Goal: Task Accomplishment & Management: Manage account settings

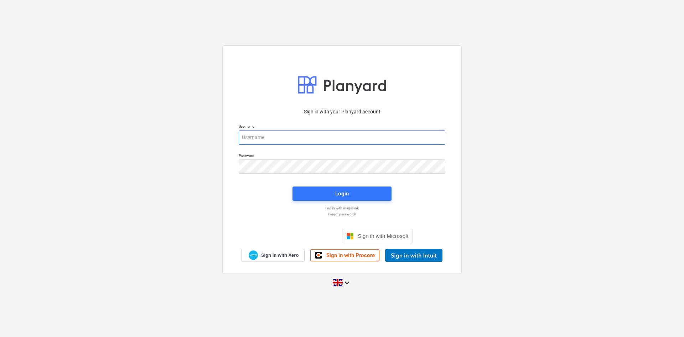
click at [287, 137] on input "email" at bounding box center [342, 137] width 207 height 14
type input "[PERSON_NAME][EMAIL_ADDRESS][PERSON_NAME][DOMAIN_NAME]"
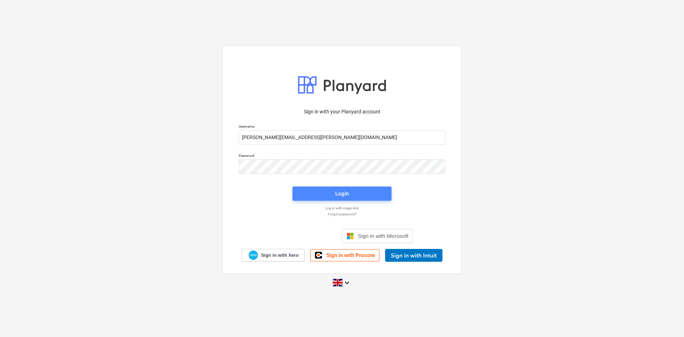
click at [348, 192] on div "Login" at bounding box center [342, 193] width 14 height 9
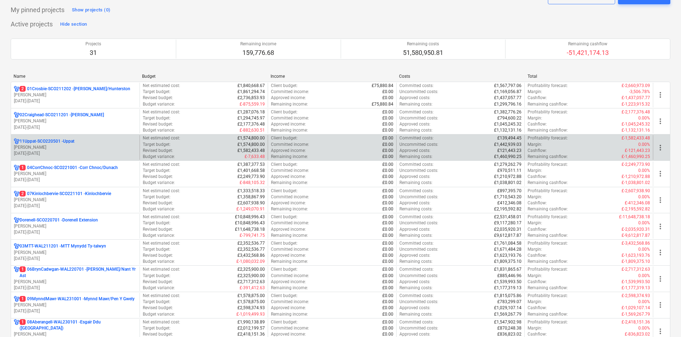
scroll to position [36, 0]
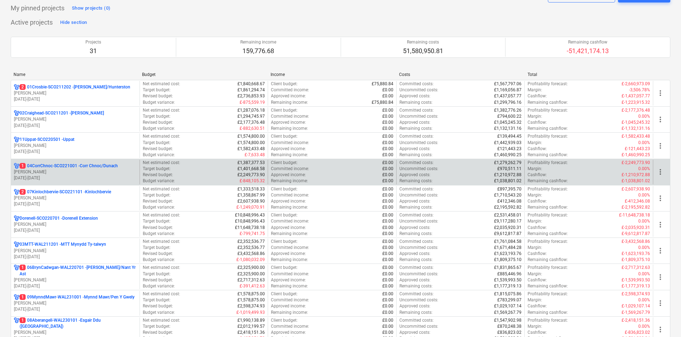
click at [121, 164] on div "1 04CorrChnoc-SCO221001 - Corr Chnoc/Dunach" at bounding box center [75, 166] width 123 height 6
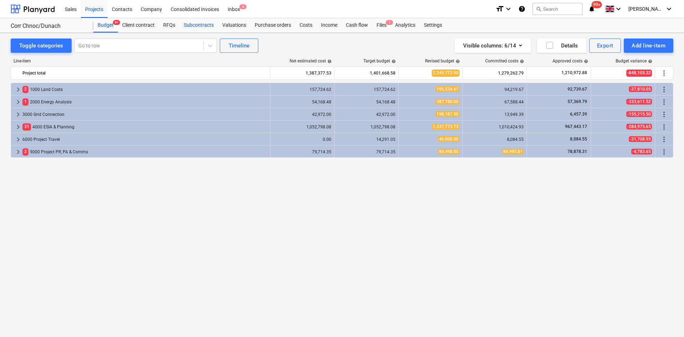
click at [201, 22] on div "Subcontracts" at bounding box center [199, 25] width 38 height 14
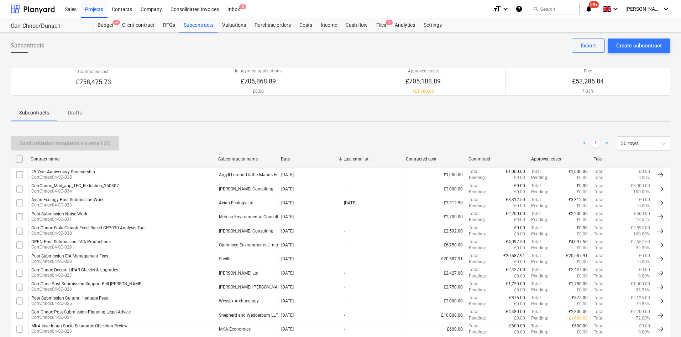
scroll to position [36, 0]
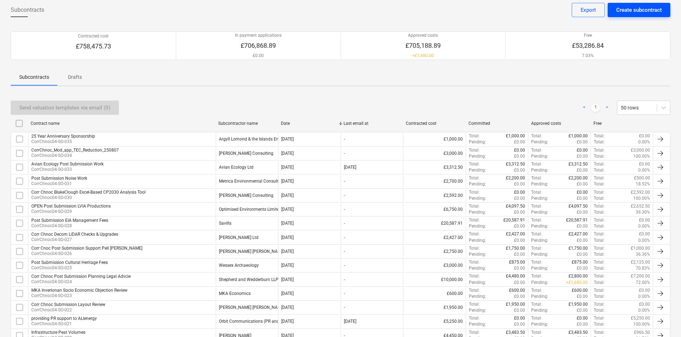
click at [637, 8] on div "Create subcontract" at bounding box center [640, 9] width 46 height 9
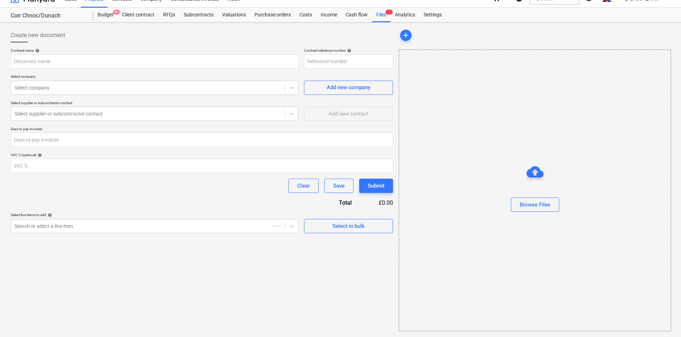
scroll to position [10, 0]
type input "04CorrChnoc-SCO221001-SO-037"
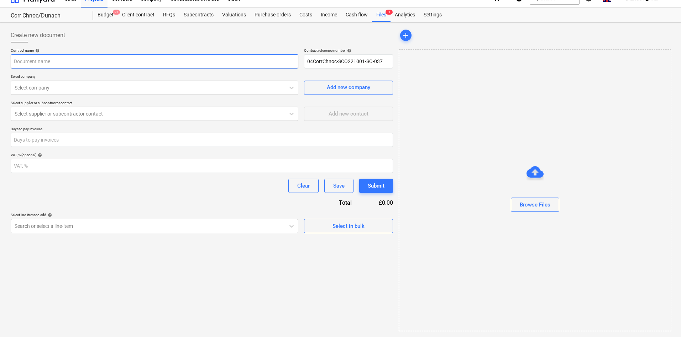
click at [106, 68] on input "text" at bounding box center [155, 61] width 288 height 14
type input "Ornithology - Post Submission Surveys & Engagement"
click at [156, 82] on div "Select company" at bounding box center [155, 87] width 288 height 14
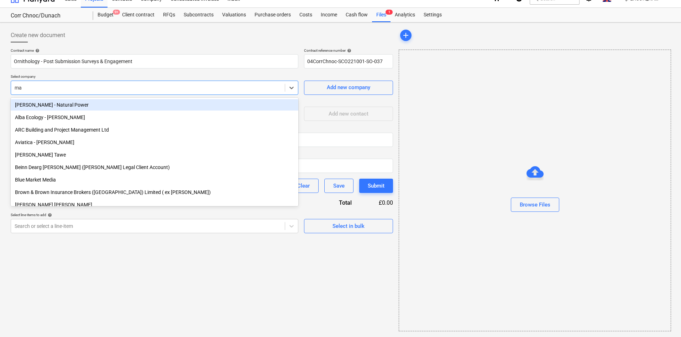
type input "mac"
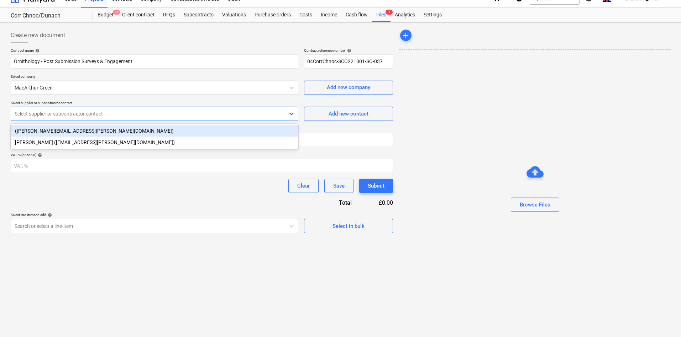
click at [153, 114] on div at bounding box center [148, 113] width 267 height 7
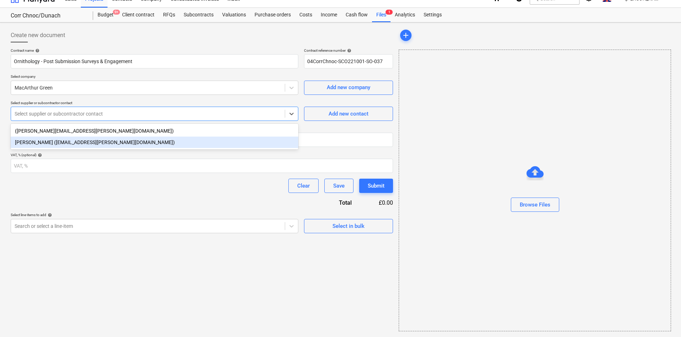
click at [140, 138] on div "[PERSON_NAME] ([EMAIL_ADDRESS][PERSON_NAME][DOMAIN_NAME])" at bounding box center [155, 141] width 288 height 11
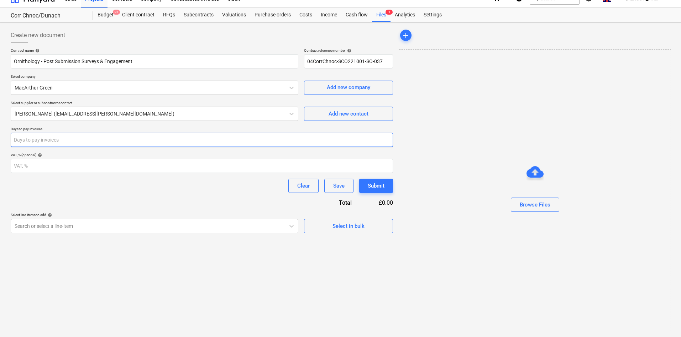
click at [140, 138] on input "number" at bounding box center [202, 139] width 383 height 14
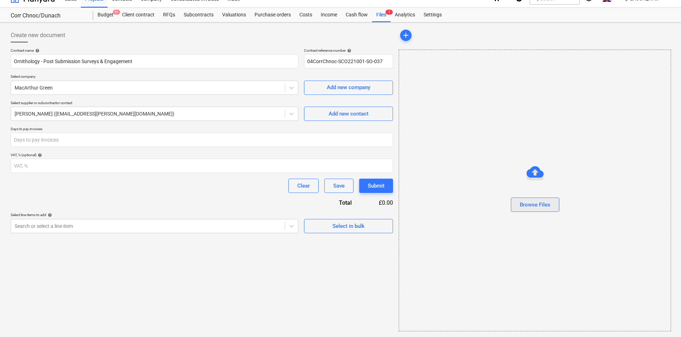
click at [528, 206] on div "Browse Files" at bounding box center [535, 204] width 31 height 9
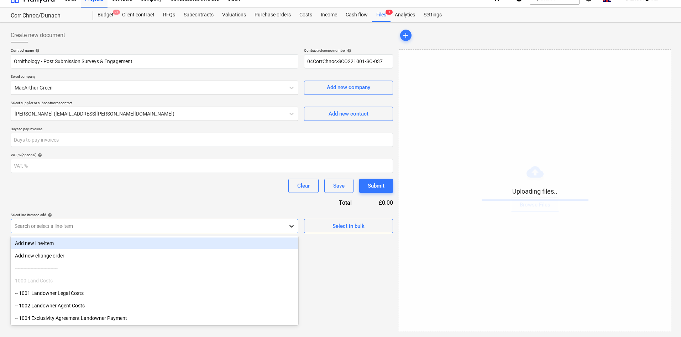
click at [287, 231] on div at bounding box center [291, 225] width 13 height 13
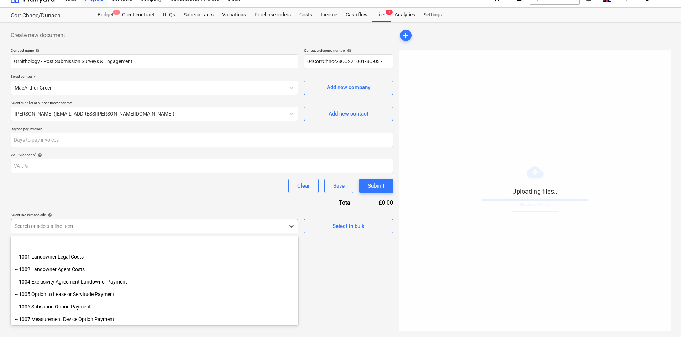
scroll to position [71, 0]
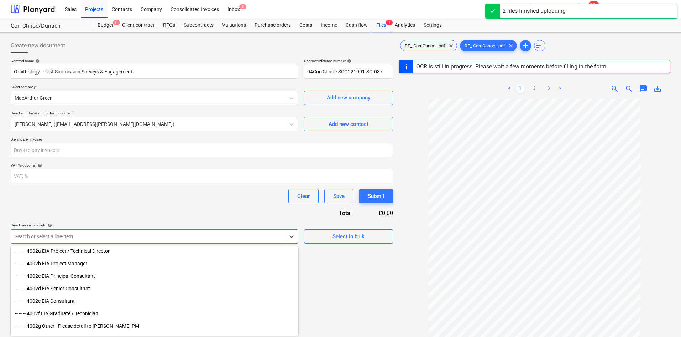
scroll to position [392, 0]
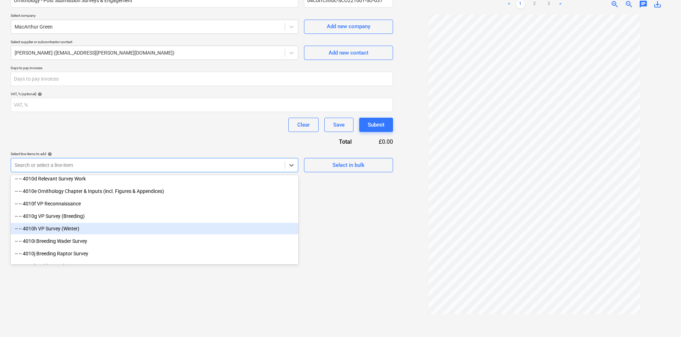
scroll to position [2636, 0]
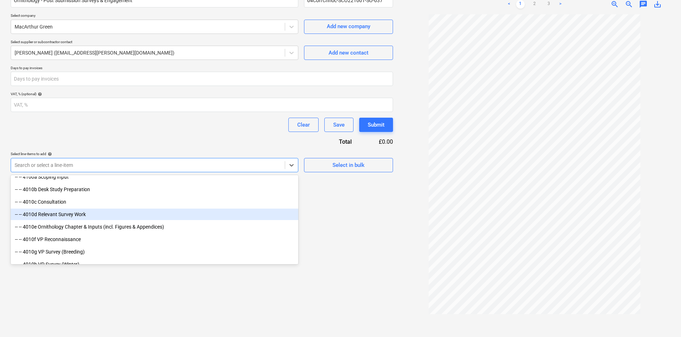
click at [116, 219] on div "-- -- 4010d Relevant Survey Work" at bounding box center [155, 213] width 288 height 11
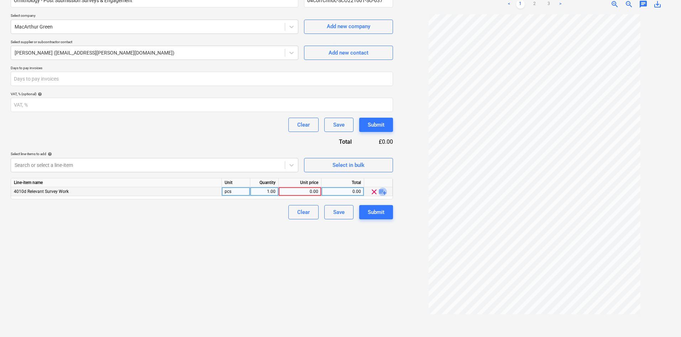
click at [381, 191] on span "playlist_add" at bounding box center [383, 191] width 9 height 9
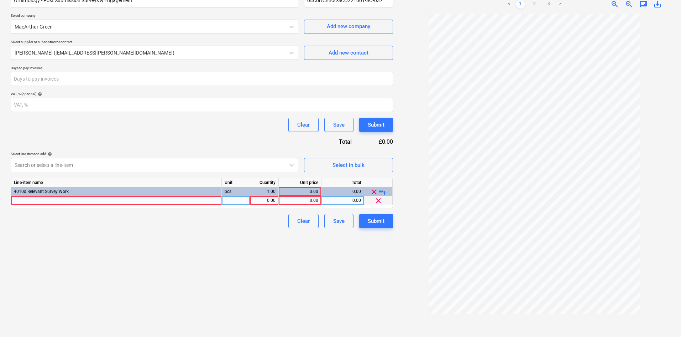
drag, startPoint x: 202, startPoint y: 195, endPoint x: 197, endPoint y: 199, distance: 6.0
click at [201, 196] on div "Line-item name Unit Quantity Unit price Total 4010d Relevant Survey Work pcs 1.…" at bounding box center [202, 193] width 383 height 30
click at [187, 202] on div at bounding box center [116, 200] width 211 height 9
click at [219, 230] on div "Create new document Contract name help Ornithology - Post Submission Surveys & …" at bounding box center [202, 148] width 388 height 369
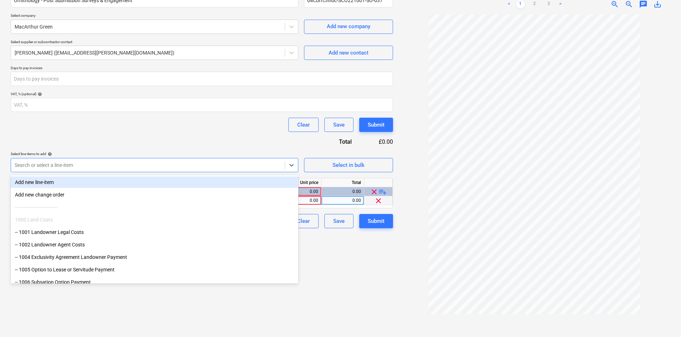
click at [145, 166] on div at bounding box center [148, 164] width 267 height 7
click at [84, 182] on div "Add new line-item" at bounding box center [155, 181] width 288 height 11
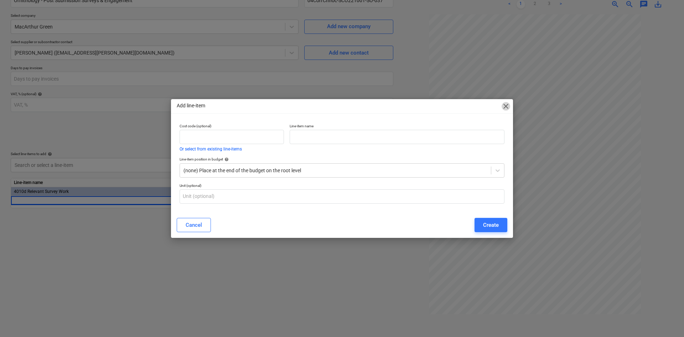
click at [503, 102] on span "close" at bounding box center [505, 106] width 9 height 9
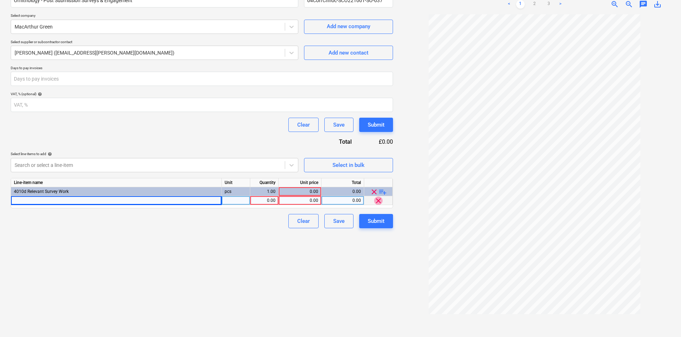
click at [380, 202] on span "clear" at bounding box center [378, 200] width 9 height 9
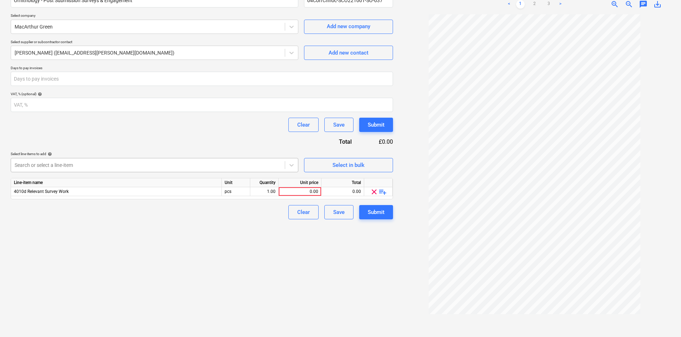
click at [247, 166] on div at bounding box center [148, 164] width 267 height 7
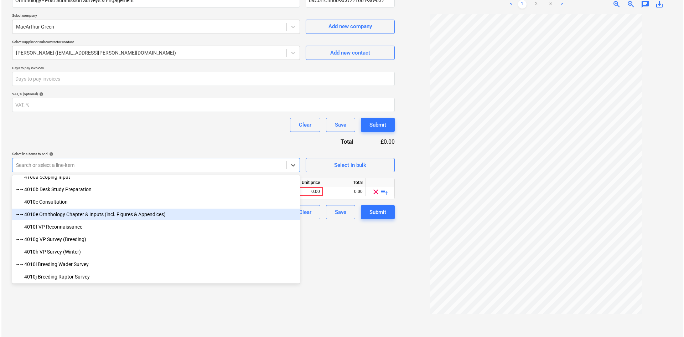
scroll to position [2600, 0]
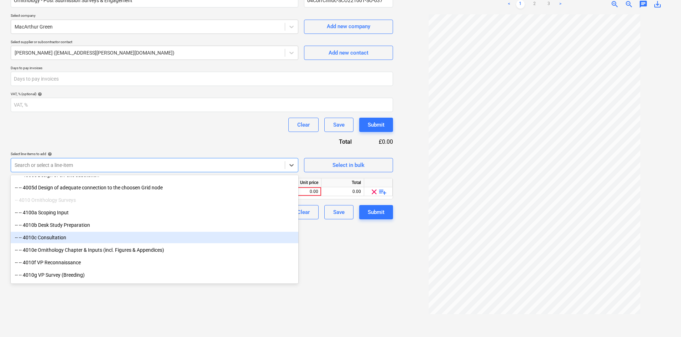
click at [101, 238] on div "-- -- 4010c Consultation" at bounding box center [155, 236] width 288 height 11
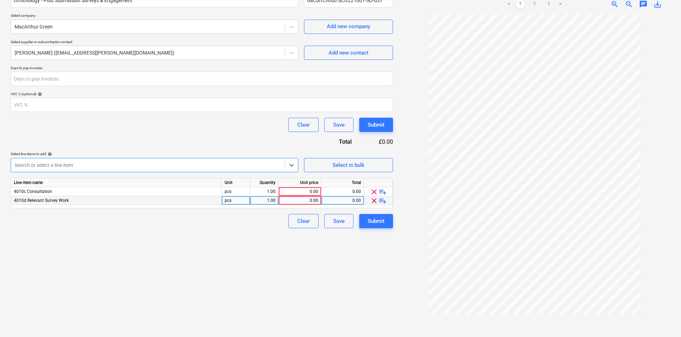
click at [384, 199] on span "playlist_add" at bounding box center [383, 200] width 9 height 9
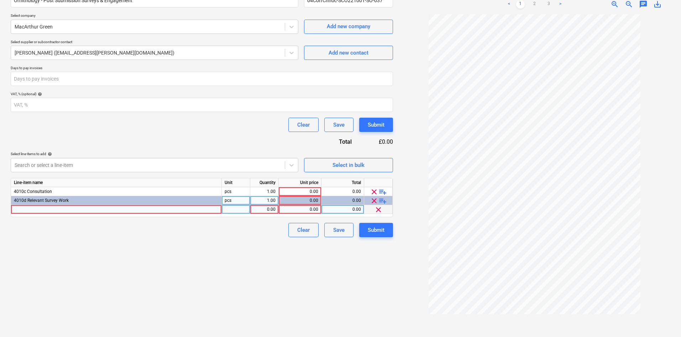
click at [163, 209] on div at bounding box center [116, 209] width 211 height 9
type input "Additional RTD survey effort breeding season '25"
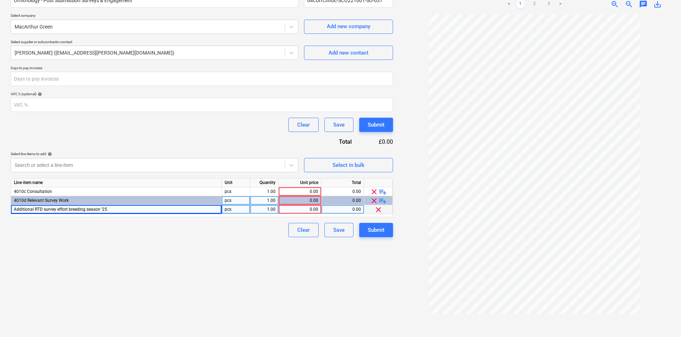
click at [298, 211] on div "0.00" at bounding box center [300, 209] width 37 height 9
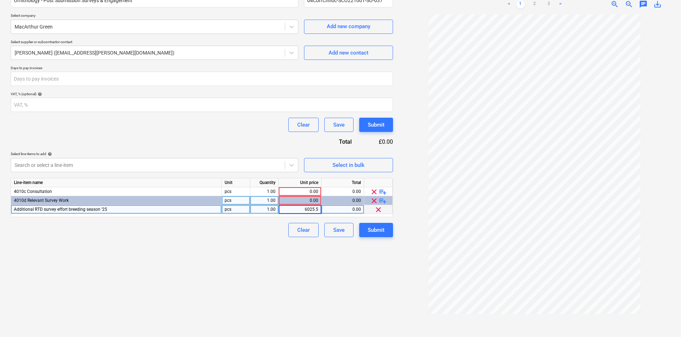
type input "6025.52"
click at [253, 248] on div "Create new document Contract name help Ornithology - Post Submission Surveys & …" at bounding box center [202, 148] width 388 height 369
click at [383, 191] on span "playlist_add" at bounding box center [383, 191] width 9 height 9
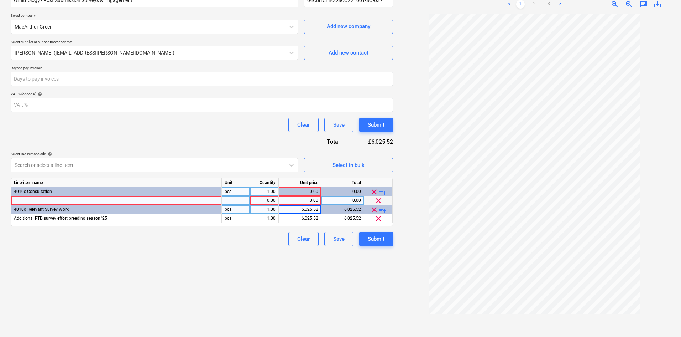
click at [56, 195] on div "4010c Consultation" at bounding box center [116, 191] width 211 height 9
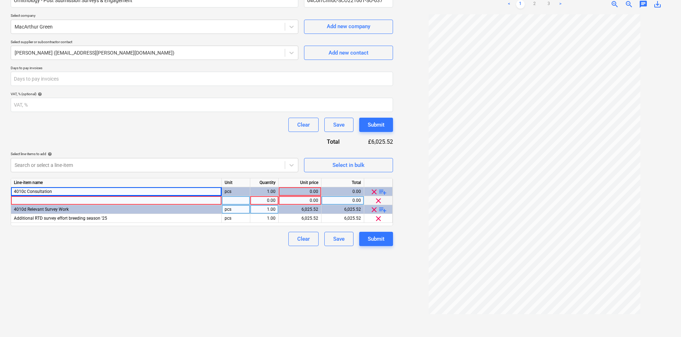
click at [56, 198] on div at bounding box center [116, 200] width 211 height 9
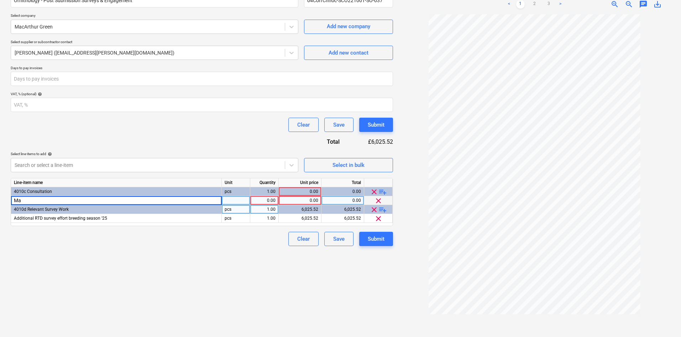
type input "M"
type input "NatureScot Rebuttal Letters"
click at [273, 201] on div "1.00" at bounding box center [264, 200] width 22 height 9
click at [305, 198] on div "0.00" at bounding box center [300, 200] width 37 height 9
click at [298, 197] on div "0.00" at bounding box center [300, 200] width 37 height 9
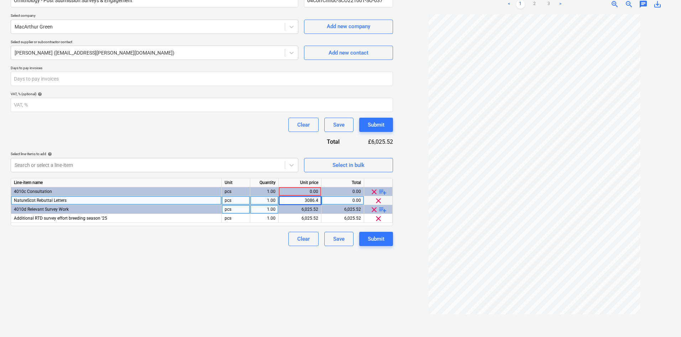
type input "3086.46"
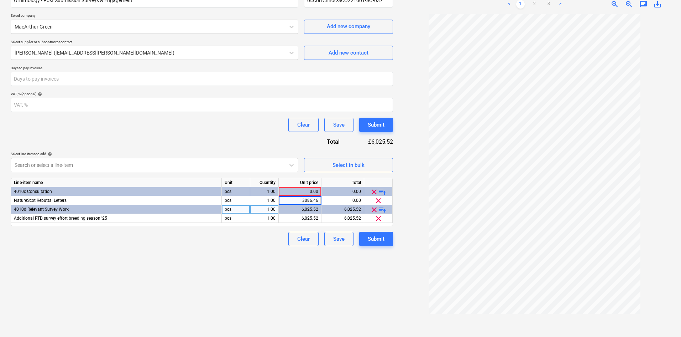
click at [252, 283] on div "Create new document Contract name help Ornithology - Post Submission Surveys & …" at bounding box center [202, 148] width 388 height 369
click at [383, 239] on div "Submit" at bounding box center [376, 238] width 17 height 9
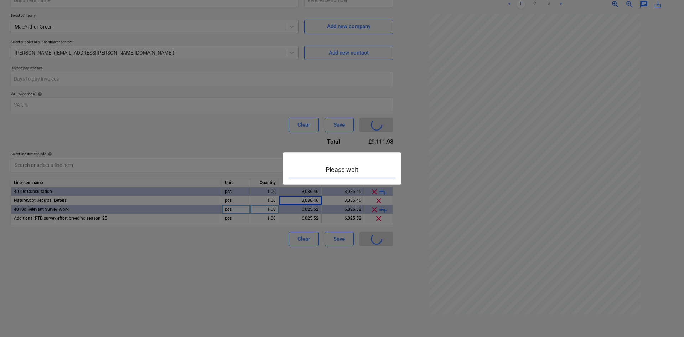
type input "04CorrChnoc-SCO221001-SO-037"
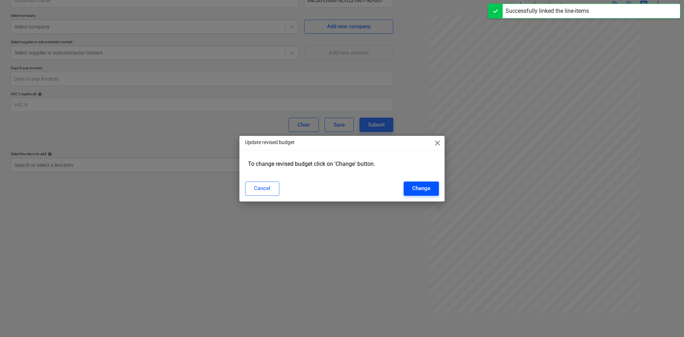
click at [419, 191] on div "Change" at bounding box center [421, 187] width 18 height 9
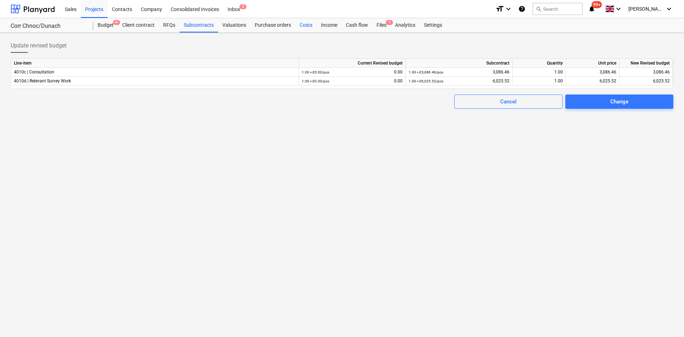
click at [308, 24] on div "Costs" at bounding box center [305, 25] width 21 height 14
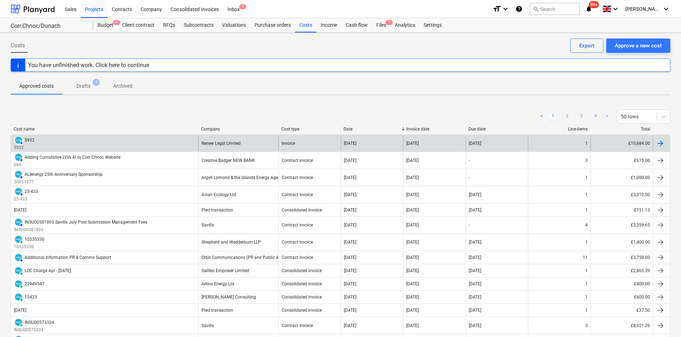
click at [122, 145] on div "AUTHORISED 5932 5932" at bounding box center [104, 142] width 187 height 15
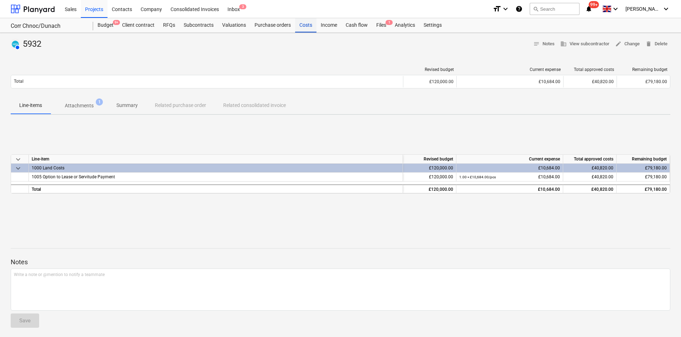
click at [302, 28] on div "Costs" at bounding box center [305, 25] width 21 height 14
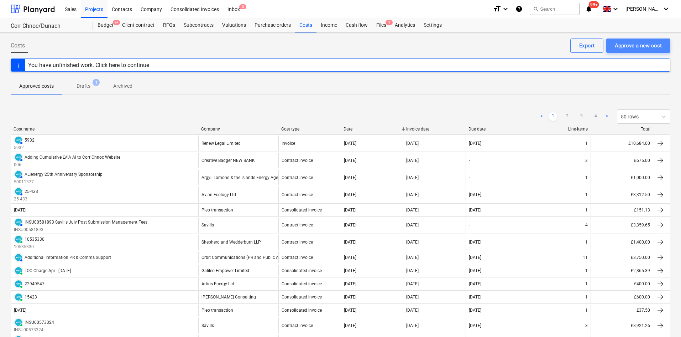
click at [629, 44] on div "Approve a new cost" at bounding box center [638, 45] width 47 height 9
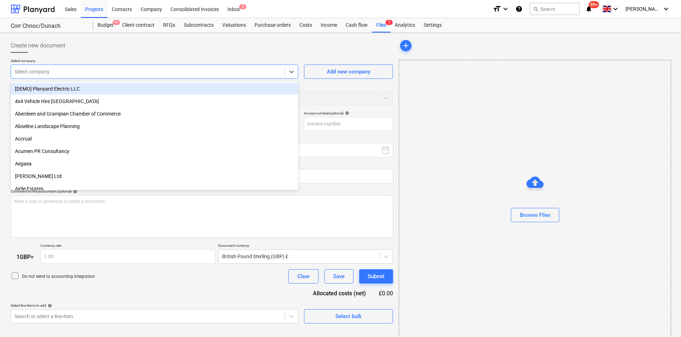
click at [274, 66] on div "Select company" at bounding box center [155, 71] width 288 height 14
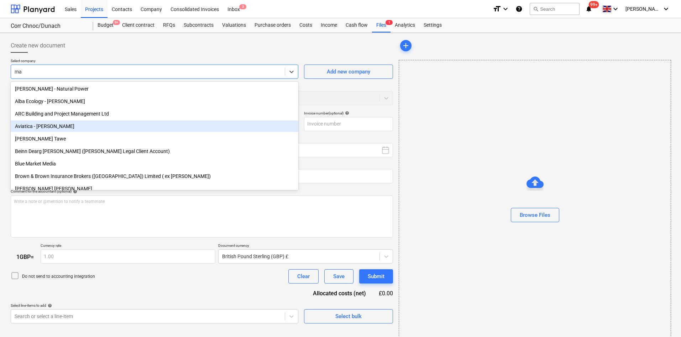
scroll to position [36, 0]
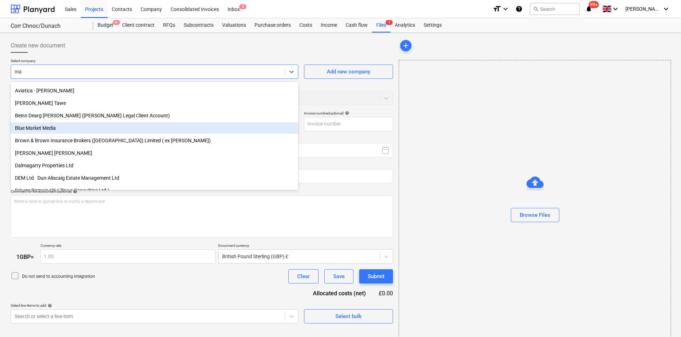
type input "mac"
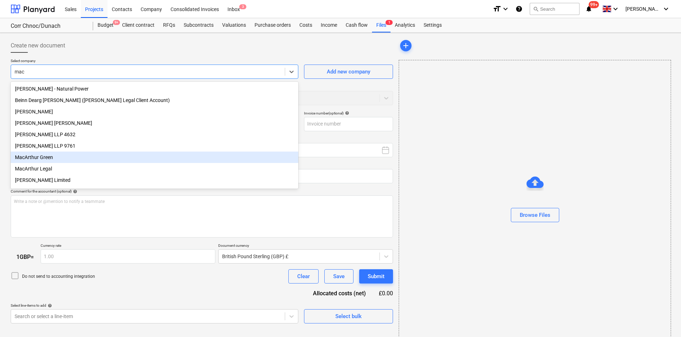
click at [64, 160] on div "MacArthur Green" at bounding box center [155, 156] width 288 height 11
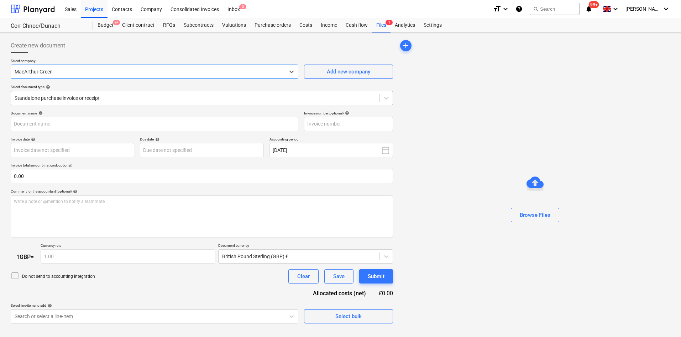
click at [105, 100] on div at bounding box center [195, 97] width 361 height 7
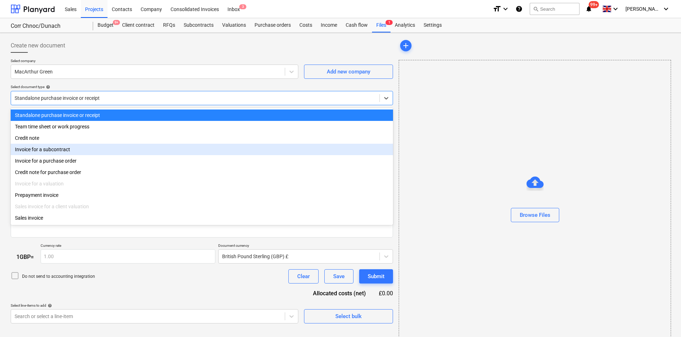
click at [80, 152] on div "Invoice for a subcontract" at bounding box center [202, 149] width 383 height 11
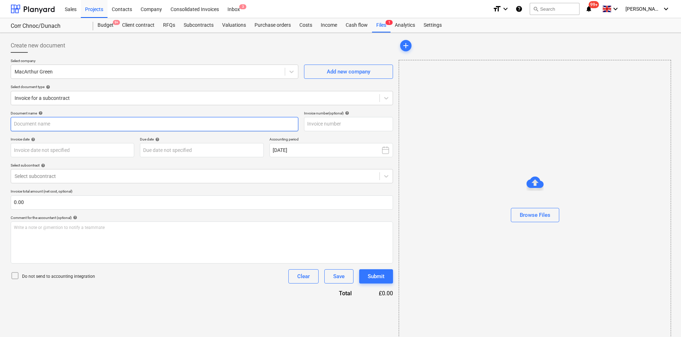
click at [73, 123] on input "text" at bounding box center [155, 124] width 288 height 14
type input "Post Submission RTD Surveys"
click at [326, 121] on input "text" at bounding box center [348, 124] width 89 height 14
paste input "SIN0011917"
type input "SIN0011917"
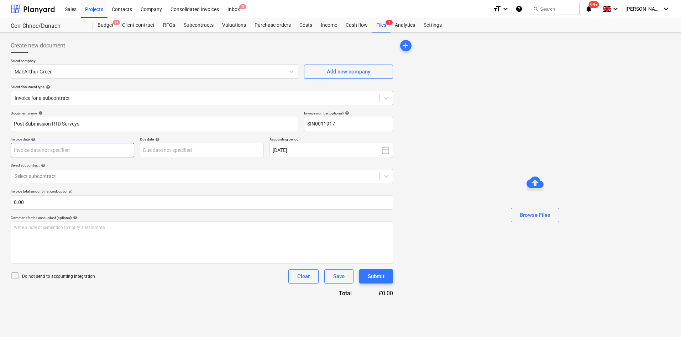
click at [111, 149] on body "Sales Projects Contacts Company Consolidated Invoices Inbox 3 format_size keybo…" at bounding box center [340, 168] width 681 height 337
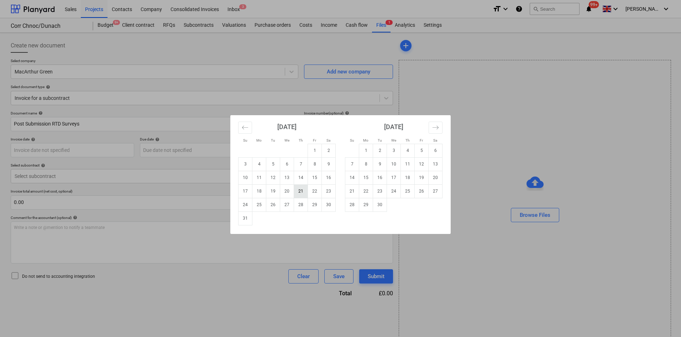
click at [300, 190] on td "21" at bounding box center [301, 191] width 14 height 14
type input "[DATE]"
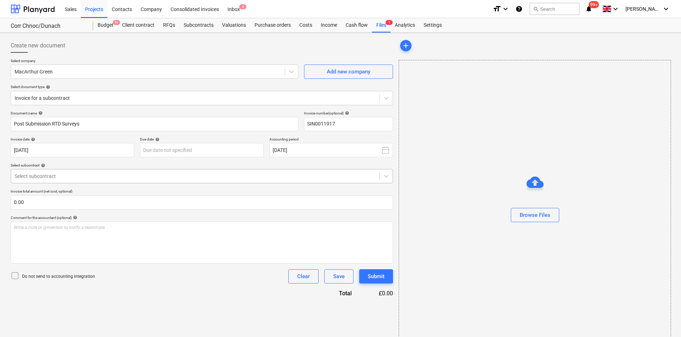
click at [125, 171] on div "Select subcontract" at bounding box center [195, 176] width 369 height 10
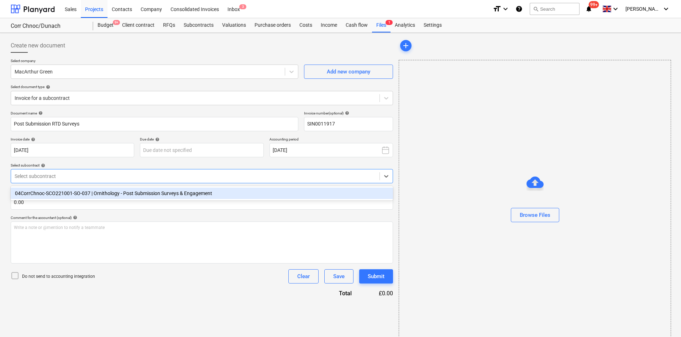
click at [125, 188] on div "04CorrChnoc-SCO221001-SO-037 | Ornithology - Post Submission Surveys & Engageme…" at bounding box center [202, 192] width 383 height 11
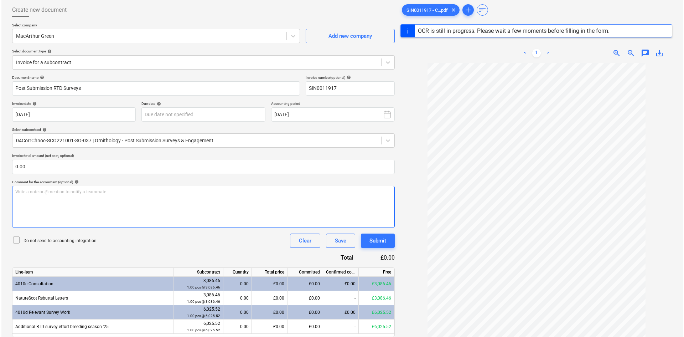
scroll to position [71, 0]
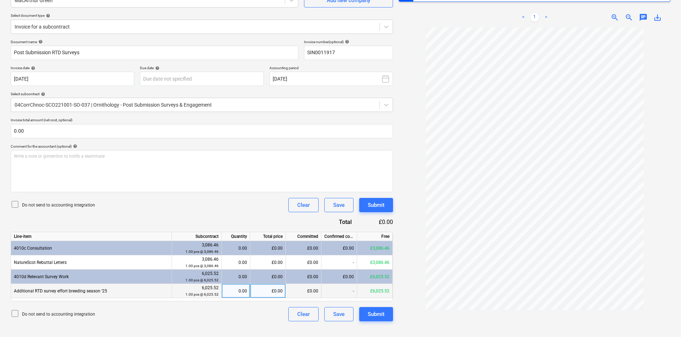
click at [233, 292] on div "0.00" at bounding box center [236, 290] width 22 height 14
type input "1"
click at [175, 203] on div "Do not send to accounting integration Clear Save Submit" at bounding box center [202, 205] width 383 height 14
click at [234, 288] on div "0.00" at bounding box center [236, 290] width 22 height 14
click at [212, 203] on div "Do not send to accounting integration Clear Save Submit" at bounding box center [202, 205] width 383 height 14
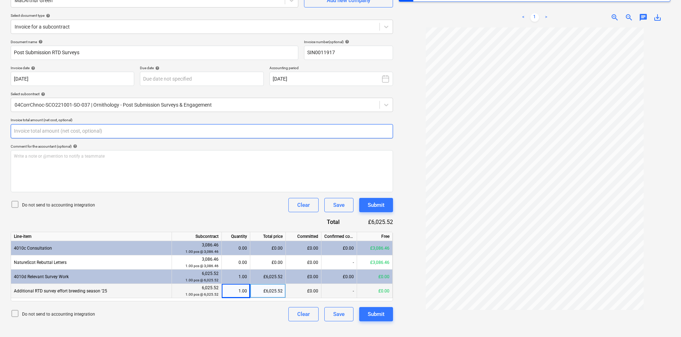
click at [50, 129] on input "text" at bounding box center [202, 131] width 383 height 14
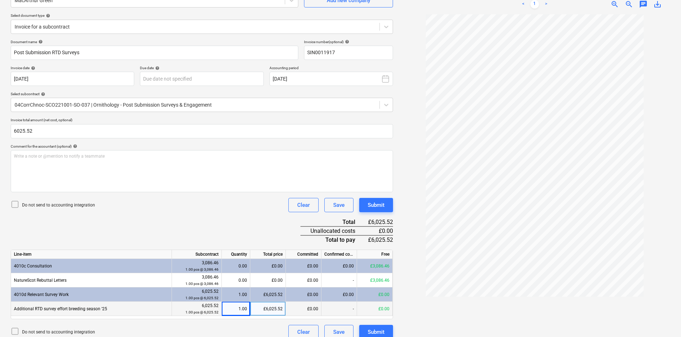
type input "6,025.52"
click at [228, 203] on div "Do not send to accounting integration Clear Save Submit" at bounding box center [202, 205] width 383 height 14
click at [380, 327] on div "Submit" at bounding box center [376, 331] width 17 height 9
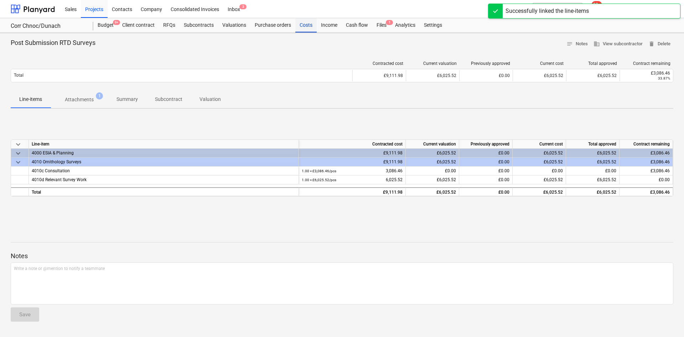
click at [309, 26] on div "Costs" at bounding box center [305, 25] width 21 height 14
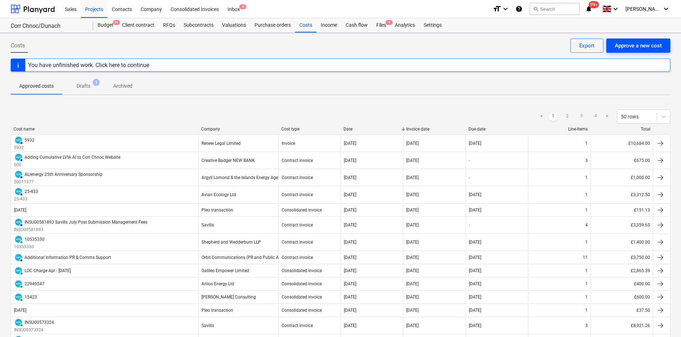
click at [634, 51] on button "Approve a new cost" at bounding box center [639, 45] width 64 height 14
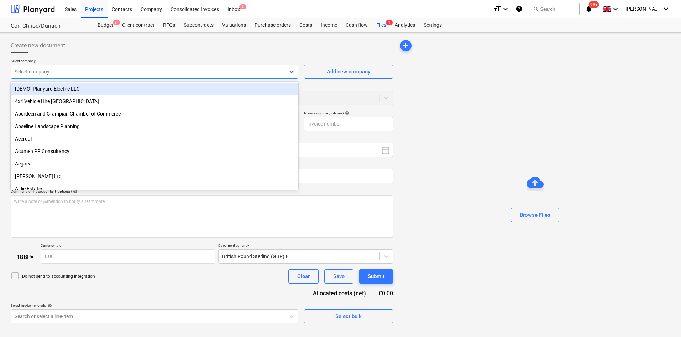
click at [233, 70] on div at bounding box center [148, 71] width 267 height 7
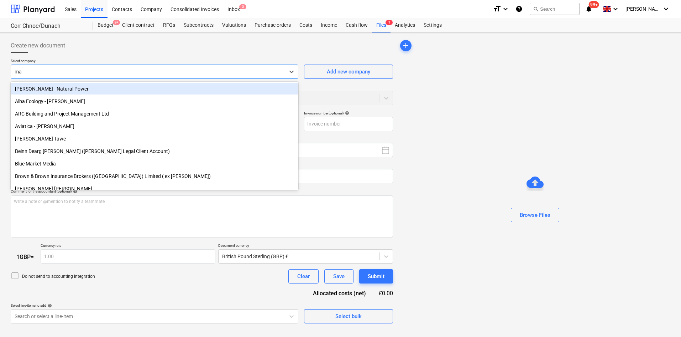
type input "mac"
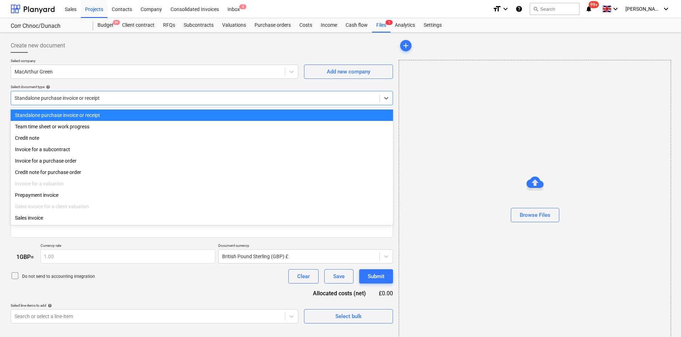
click at [214, 99] on div at bounding box center [195, 97] width 361 height 7
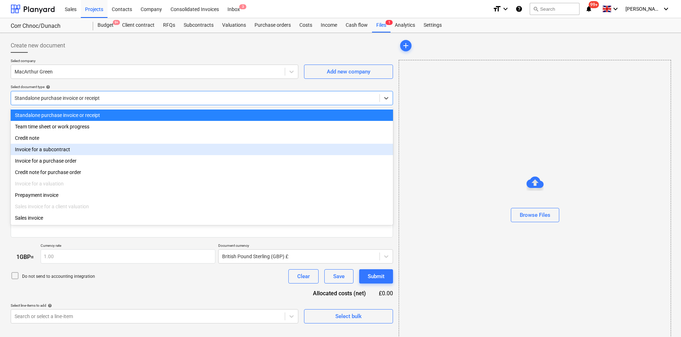
click at [162, 152] on div "Invoice for a subcontract" at bounding box center [202, 149] width 383 height 11
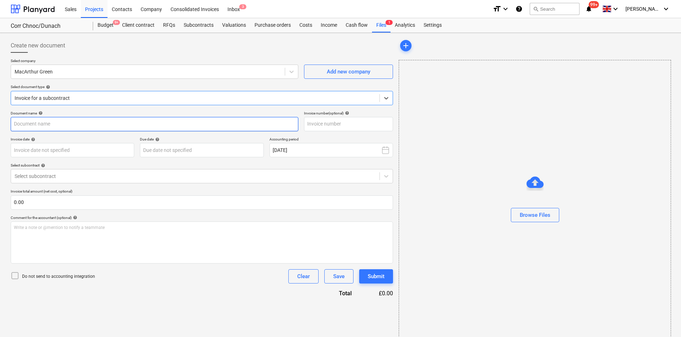
click at [77, 121] on input "text" at bounding box center [155, 124] width 288 height 14
type input "Post Submission NS Rebuttal Letters"
click at [362, 120] on input "text" at bounding box center [348, 124] width 89 height 14
paste input "SIN0011916"
type input "SIN0011916"
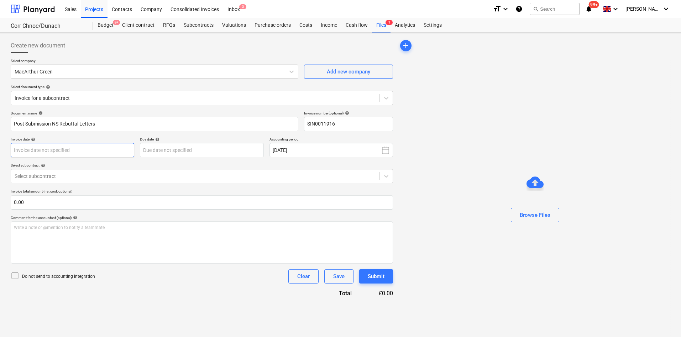
click at [92, 148] on body "Sales Projects Contacts Company Consolidated Invoices Inbox 3 format_size keybo…" at bounding box center [340, 168] width 681 height 337
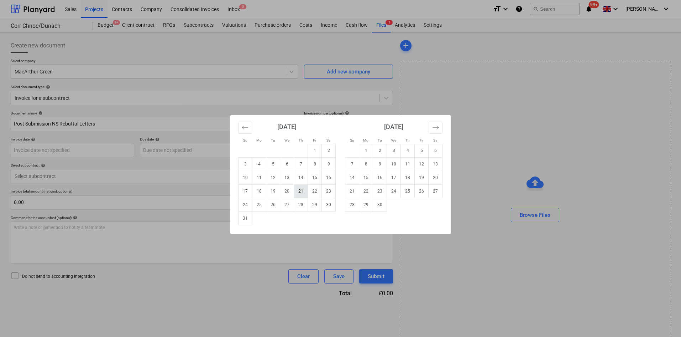
click at [298, 191] on td "21" at bounding box center [301, 191] width 14 height 14
type input "[DATE]"
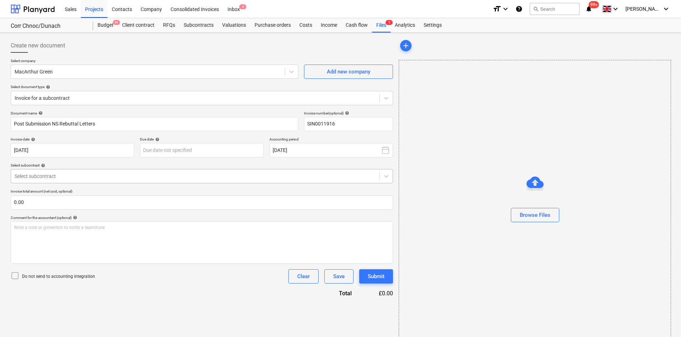
click at [139, 174] on div at bounding box center [195, 175] width 361 height 7
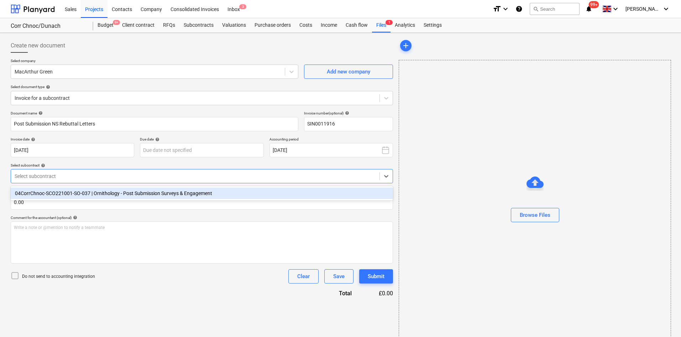
click at [140, 195] on div "04CorrChnoc-SCO221001-SO-037 | Ornithology - Post Submission Surveys & Engageme…" at bounding box center [202, 192] width 383 height 11
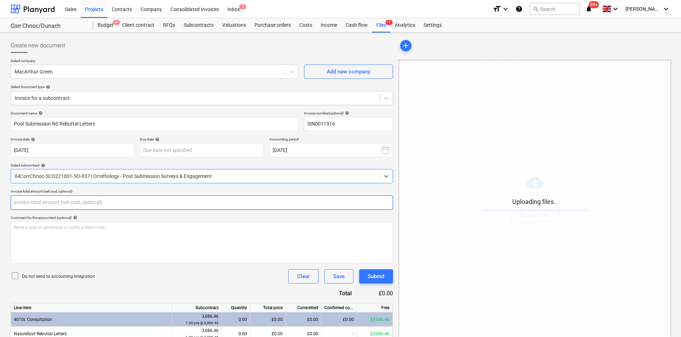
click at [133, 207] on input "text" at bounding box center [202, 202] width 383 height 14
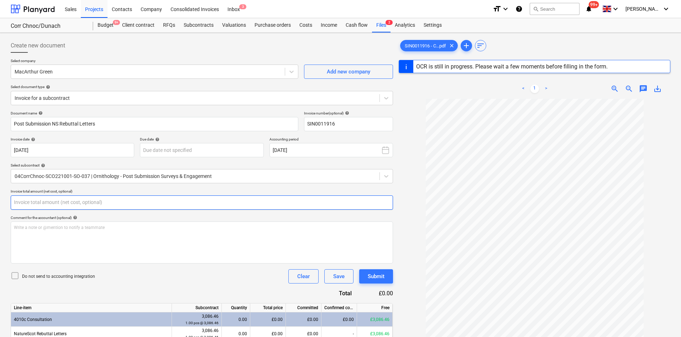
click at [134, 207] on input "text" at bounding box center [202, 202] width 383 height 14
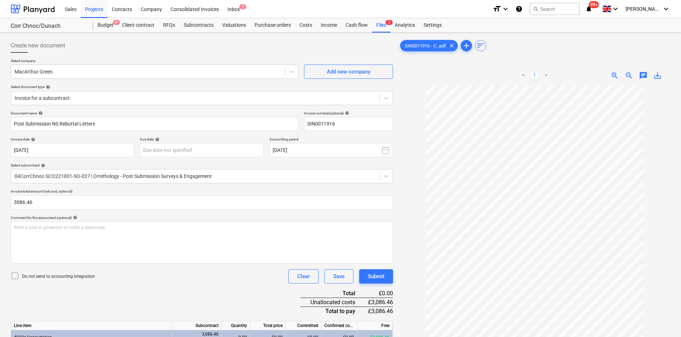
type input "3,086.46"
click at [177, 282] on div "Do not send to accounting integration Clear Save Submit" at bounding box center [202, 276] width 383 height 14
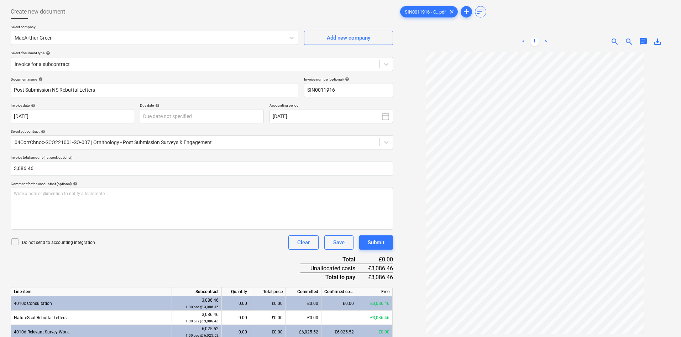
scroll to position [71, 0]
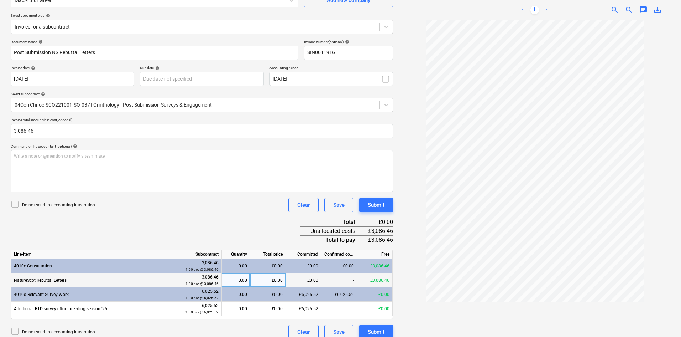
click at [241, 277] on div "0.00" at bounding box center [236, 280] width 22 height 14
type input "1"
click at [161, 215] on div "Document name help Post Submission NS Rebuttal Letters Invoice number (optional…" at bounding box center [202, 189] width 383 height 299
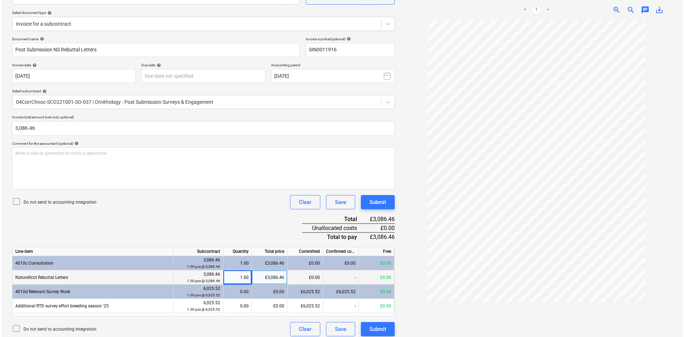
scroll to position [79, 0]
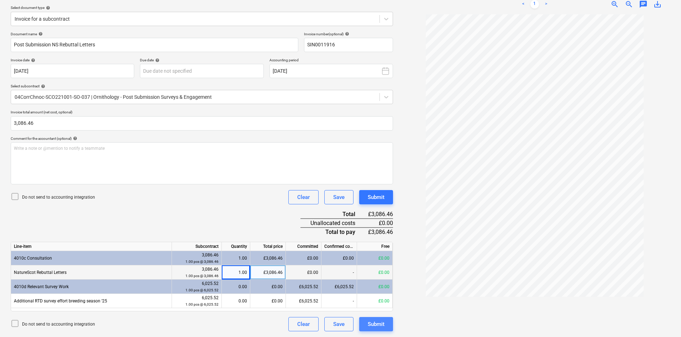
click at [376, 326] on div "Submit" at bounding box center [376, 323] width 17 height 9
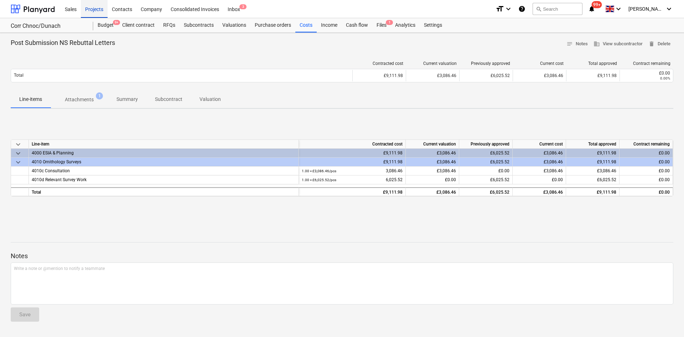
click at [103, 9] on div "Projects" at bounding box center [94, 9] width 27 height 18
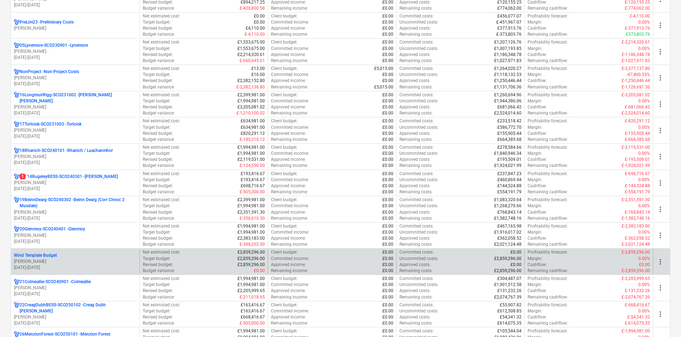
scroll to position [427, 0]
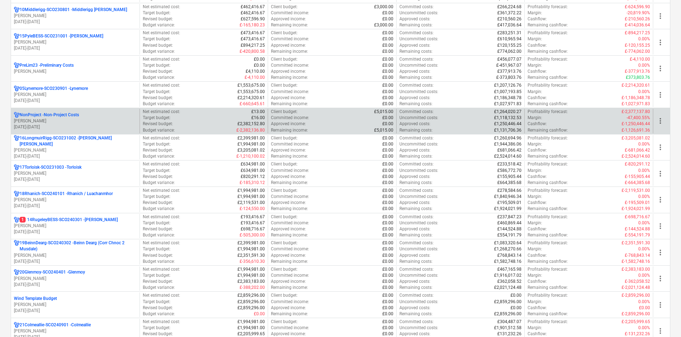
click at [84, 128] on p "[DATE] - [DATE]" at bounding box center [75, 127] width 123 height 6
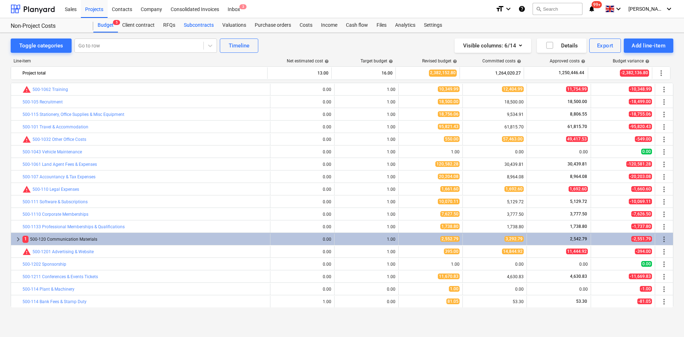
click at [206, 27] on div "Subcontracts" at bounding box center [199, 25] width 38 height 14
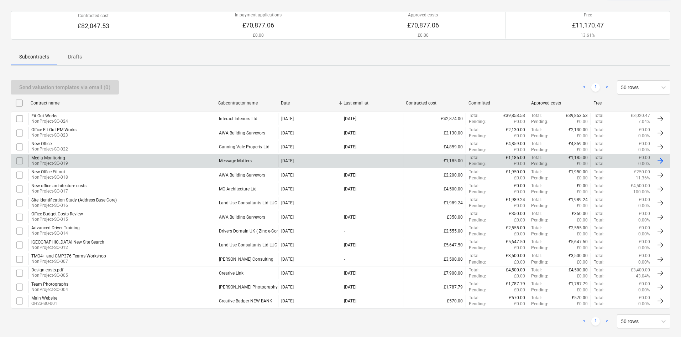
scroll to position [67, 0]
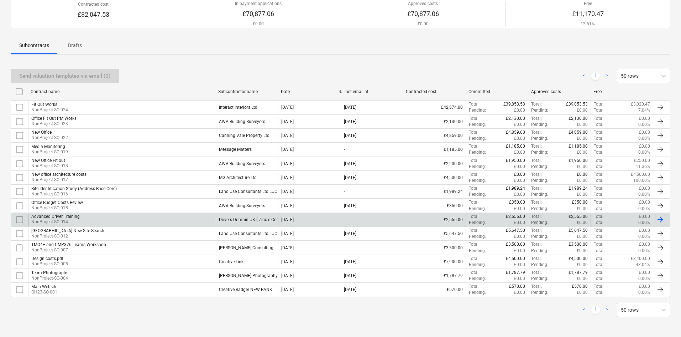
click at [184, 218] on div "Advanced Driver Training NonProject-SO-014" at bounding box center [122, 219] width 188 height 12
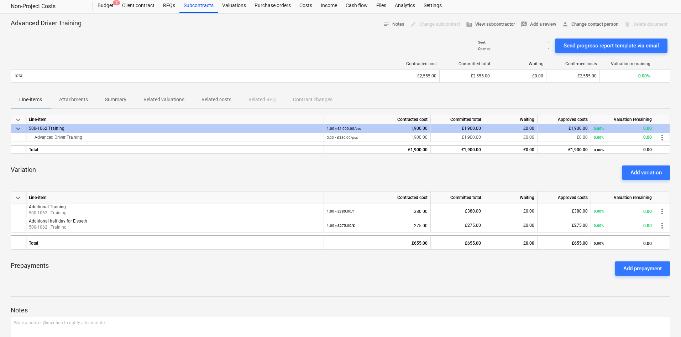
scroll to position [36, 0]
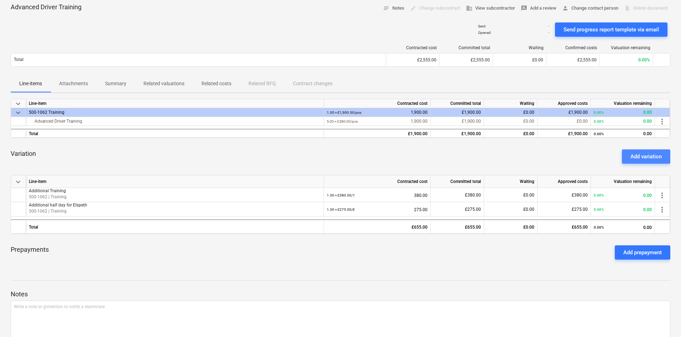
click at [629, 162] on button "Add variation" at bounding box center [646, 156] width 48 height 14
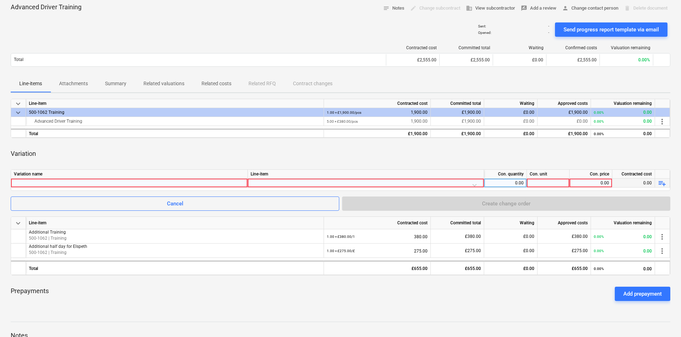
click at [193, 183] on div at bounding box center [129, 182] width 231 height 9
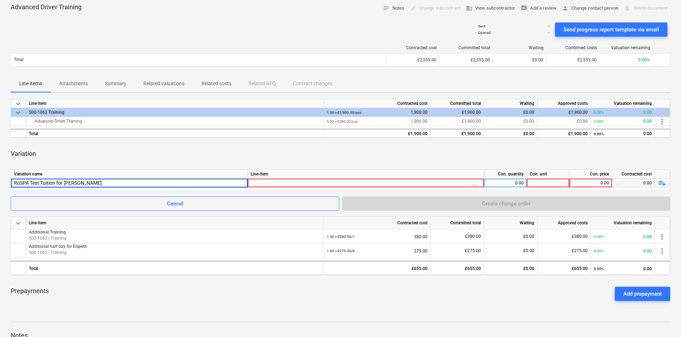
type input "RoSPA Test Tuition for Harri"
click at [339, 183] on div at bounding box center [366, 184] width 230 height 12
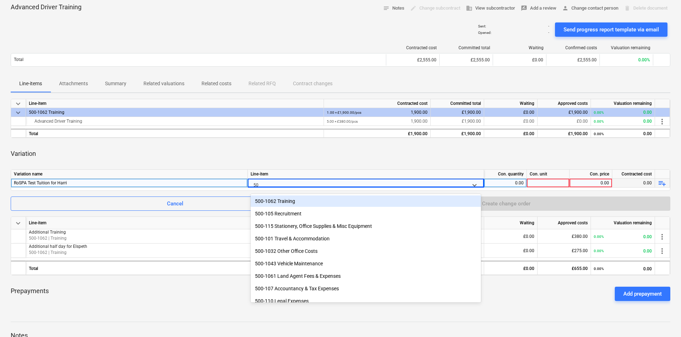
type input "500"
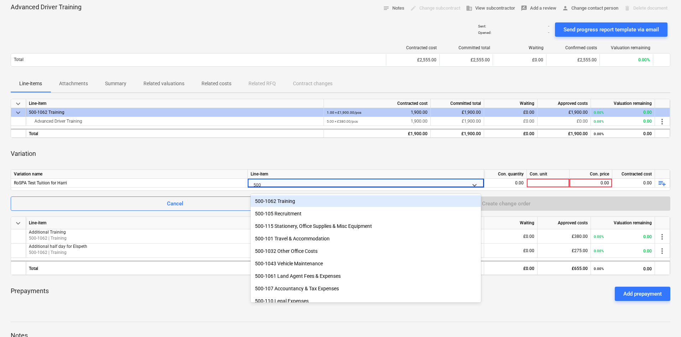
click at [321, 198] on div "500-1062 Training" at bounding box center [366, 200] width 230 height 11
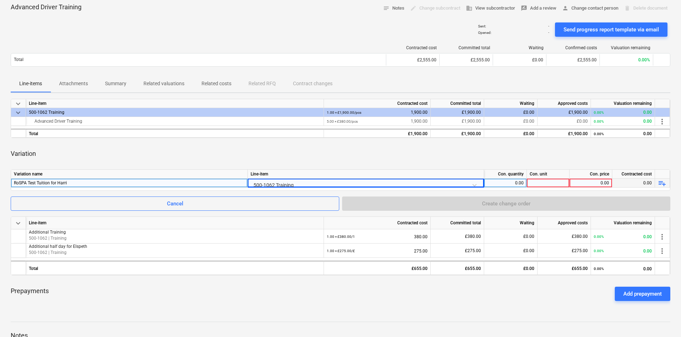
click at [519, 180] on div "0.00" at bounding box center [505, 182] width 37 height 9
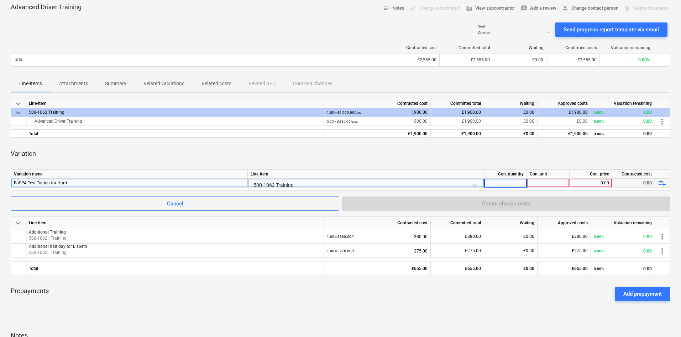
type input "2"
click at [591, 184] on div "0.00" at bounding box center [591, 182] width 37 height 9
click at [554, 182] on div at bounding box center [548, 182] width 43 height 9
type input "pcs"
click at [605, 182] on div "0.00" at bounding box center [591, 182] width 37 height 9
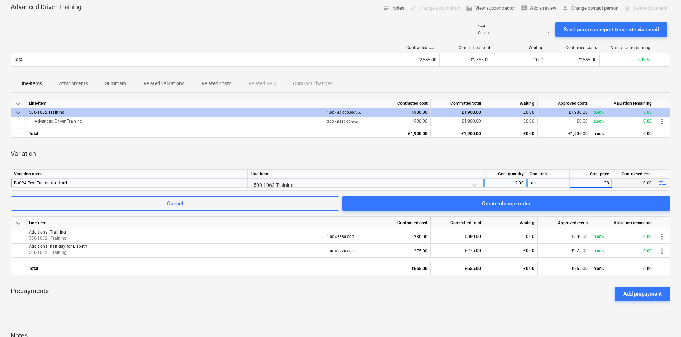
type input "380"
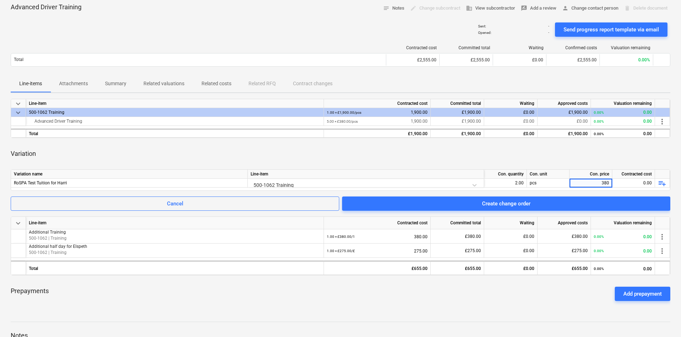
click at [575, 148] on div "Variation" at bounding box center [341, 154] width 660 height 20
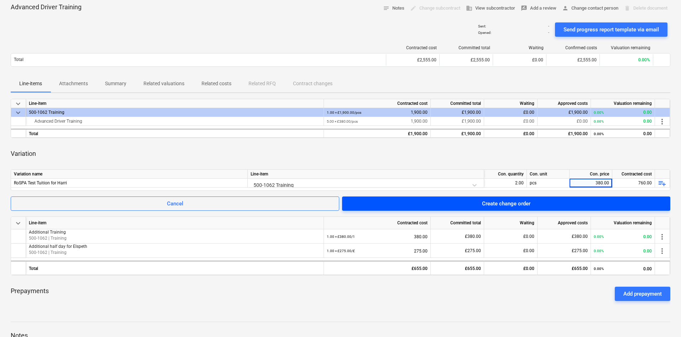
click at [561, 207] on span "Create change order" at bounding box center [506, 203] width 311 height 9
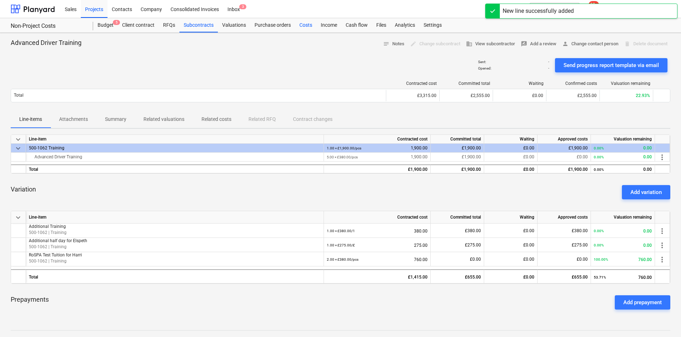
click at [299, 22] on div "Costs" at bounding box center [305, 25] width 21 height 14
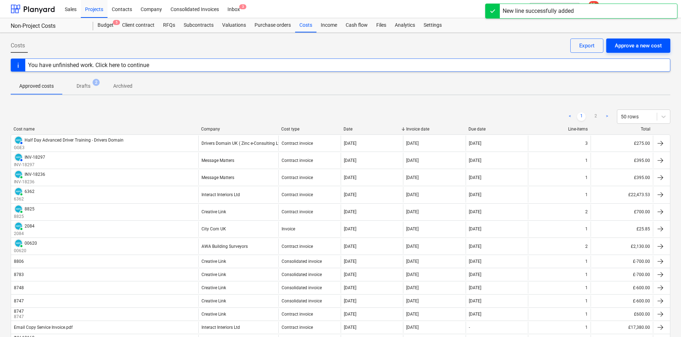
click at [617, 47] on div "Approve a new cost" at bounding box center [638, 45] width 47 height 9
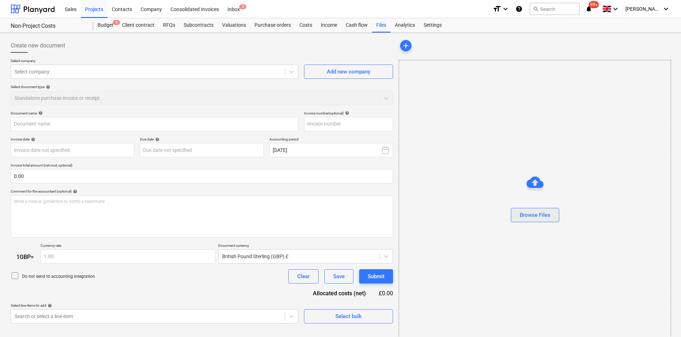
click at [533, 212] on div "Browse Files" at bounding box center [535, 214] width 31 height 9
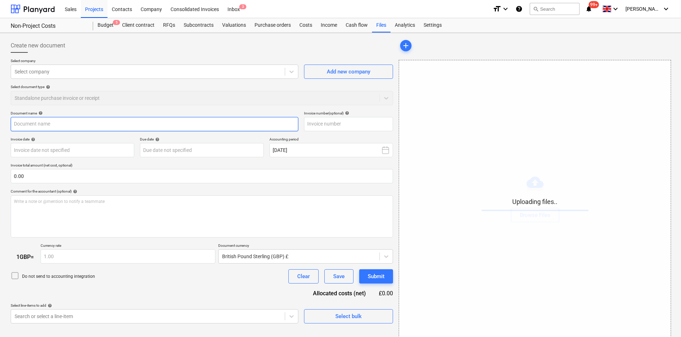
click at [67, 126] on input "text" at bounding box center [155, 124] width 288 height 14
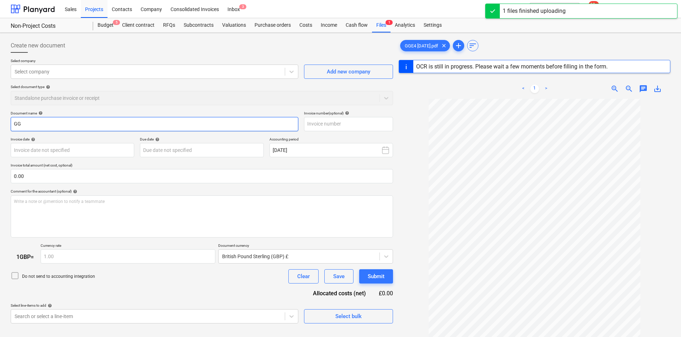
type input "G"
type input "[DATE]"
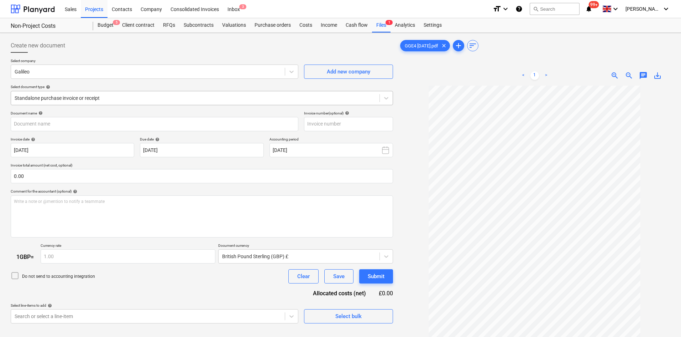
click at [63, 101] on div at bounding box center [195, 97] width 361 height 7
click at [85, 87] on div "Select document type help" at bounding box center [202, 86] width 383 height 5
click at [100, 100] on div at bounding box center [195, 97] width 361 height 7
click at [122, 91] on div "Standalone purchase invoice or receipt" at bounding box center [202, 98] width 383 height 14
click at [97, 73] on div at bounding box center [148, 71] width 267 height 7
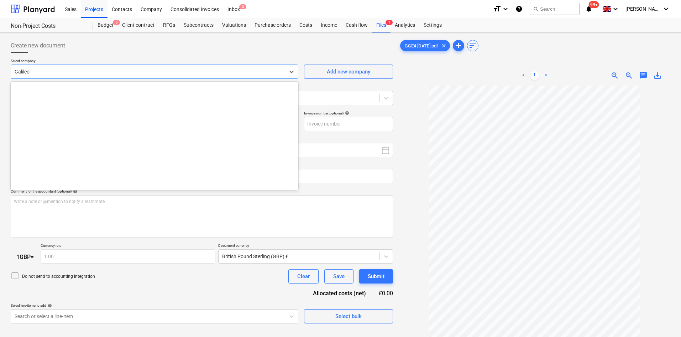
scroll to position [2057, 0]
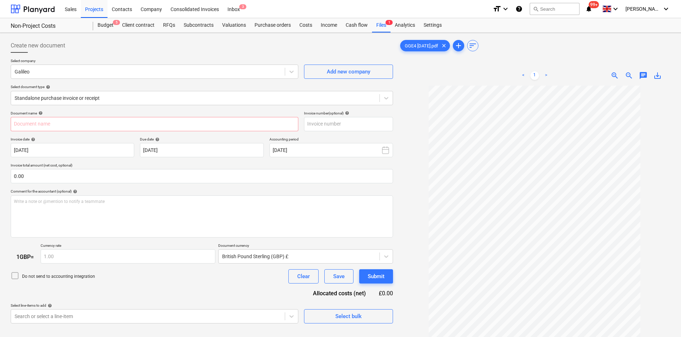
click at [102, 46] on div "Create new document" at bounding box center [202, 45] width 383 height 14
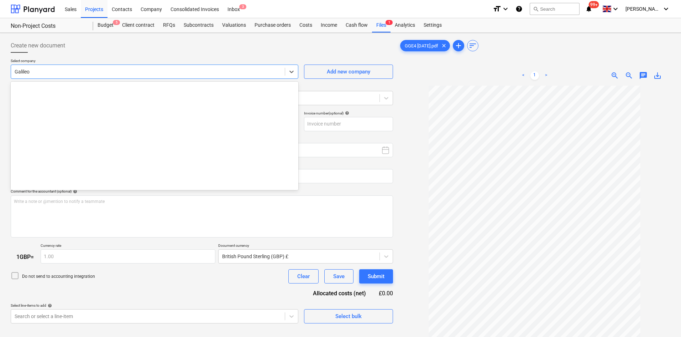
click at [72, 76] on div "Galileo" at bounding box center [148, 72] width 274 height 10
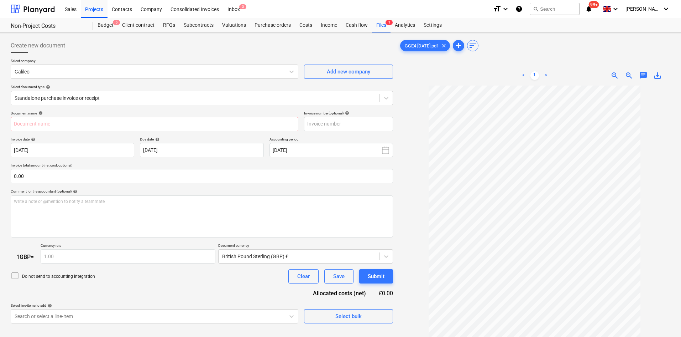
click at [160, 55] on div at bounding box center [202, 56] width 383 height 6
click at [308, 25] on div "Costs" at bounding box center [305, 25] width 21 height 14
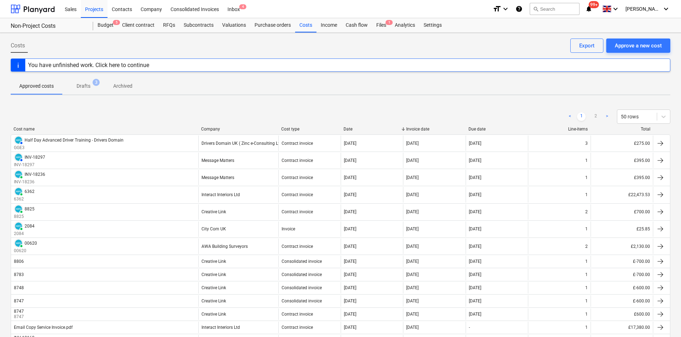
click at [78, 85] on p "Drafts" at bounding box center [84, 85] width 14 height 7
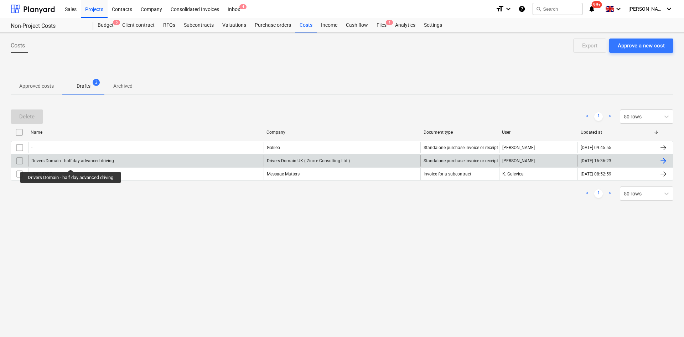
click at [72, 163] on div "Drivers Domain - half day advanced driving" at bounding box center [72, 160] width 83 height 5
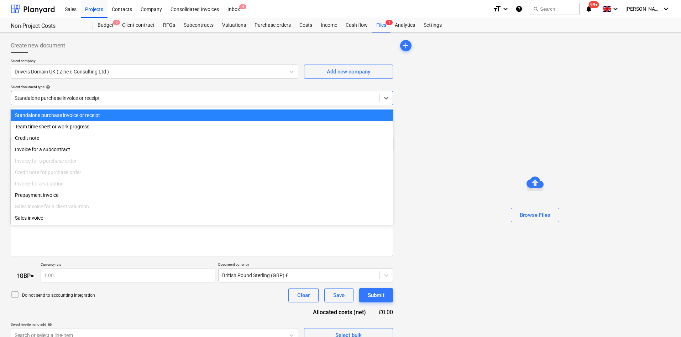
click at [76, 97] on div at bounding box center [195, 97] width 361 height 7
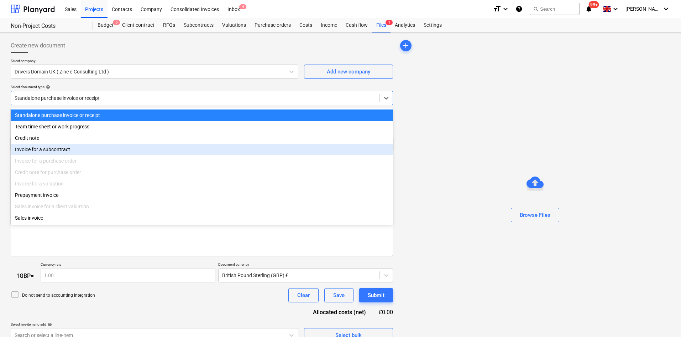
click at [79, 155] on div "Invoice for a subcontract" at bounding box center [202, 149] width 383 height 11
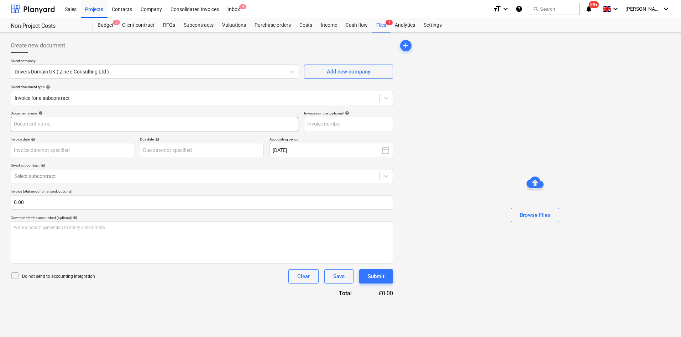
click at [64, 120] on input "text" at bounding box center [155, 124] width 288 height 14
click at [67, 174] on div at bounding box center [195, 175] width 361 height 7
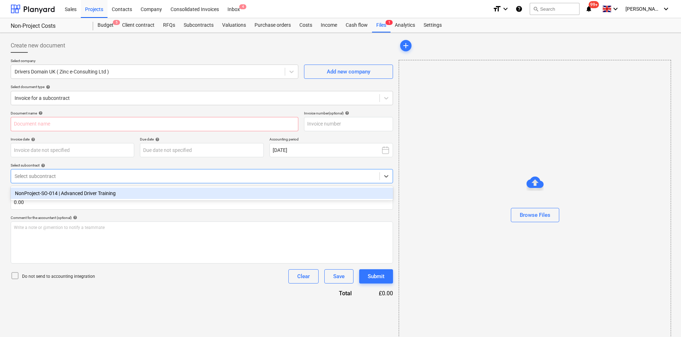
click at [66, 192] on div "NonProject-SO-014 | Advanced Driver Training" at bounding box center [202, 192] width 383 height 11
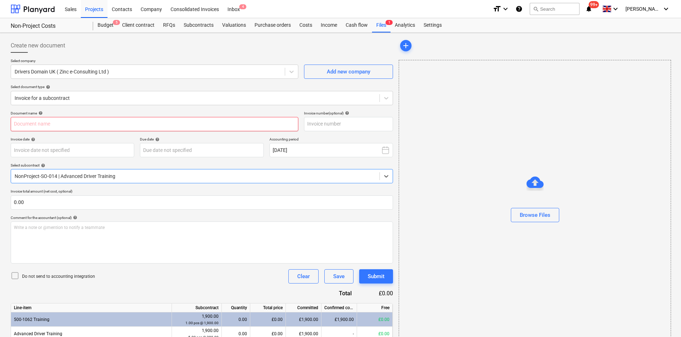
click at [61, 123] on input "text" at bounding box center [155, 124] width 288 height 14
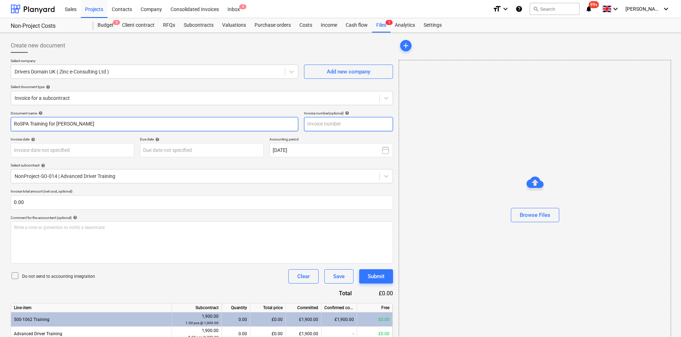
type input "RoSPA Training for [PERSON_NAME]"
click at [319, 123] on input "text" at bounding box center [348, 124] width 89 height 14
type input "GGE4"
click at [533, 210] on div "Browse Files" at bounding box center [535, 214] width 31 height 9
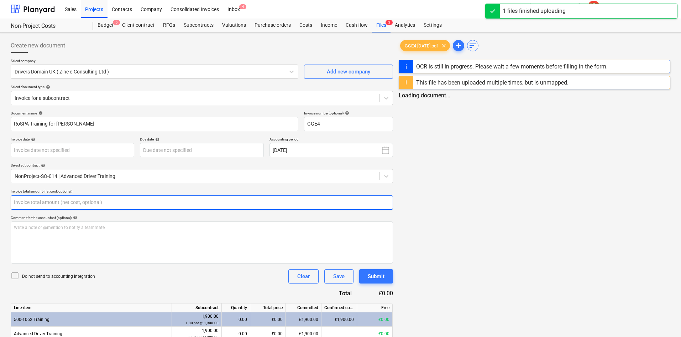
click at [84, 203] on input "text" at bounding box center [202, 202] width 383 height 14
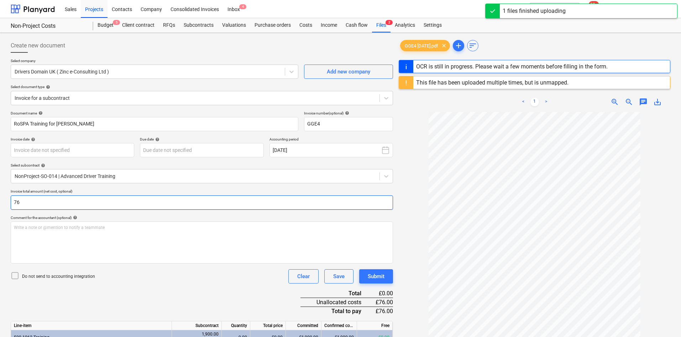
type input "760"
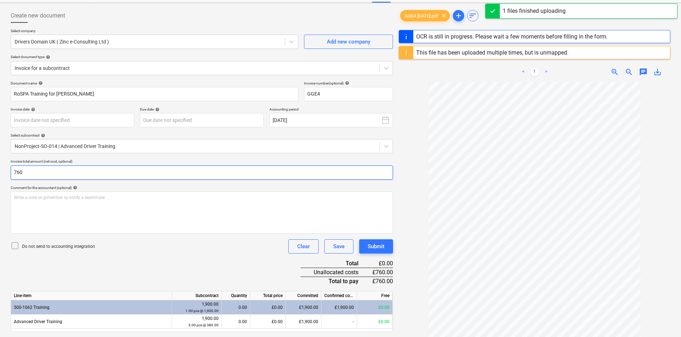
scroll to position [107, 0]
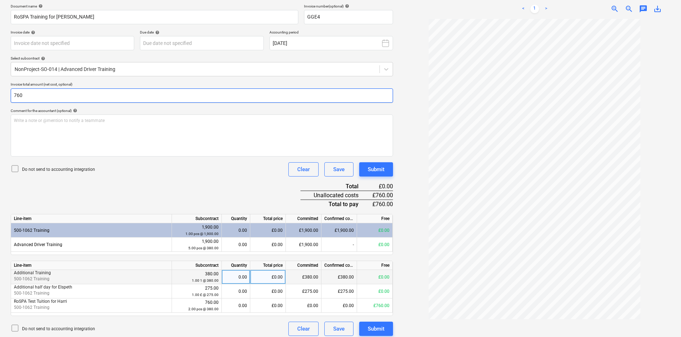
type input "[DATE]"
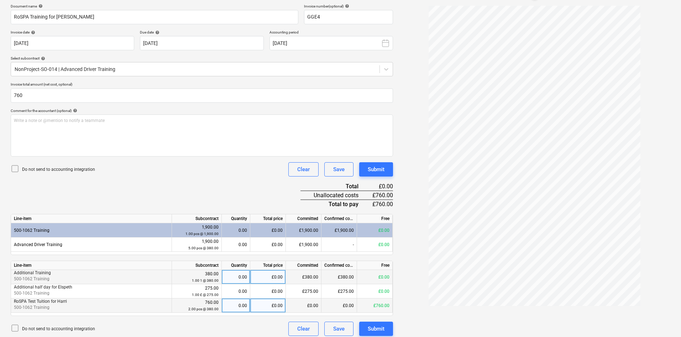
type input "760.00"
click at [236, 305] on div "0.00" at bounding box center [236, 305] width 22 height 14
click at [164, 181] on div "Document name help RoSPA Training for Harri Invoice number (optional) help GGE4…" at bounding box center [202, 170] width 383 height 332
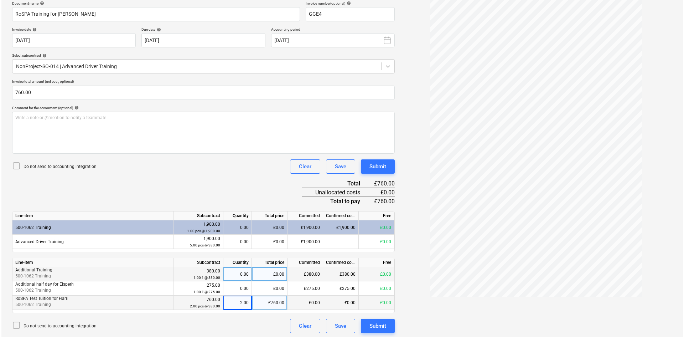
scroll to position [111, 0]
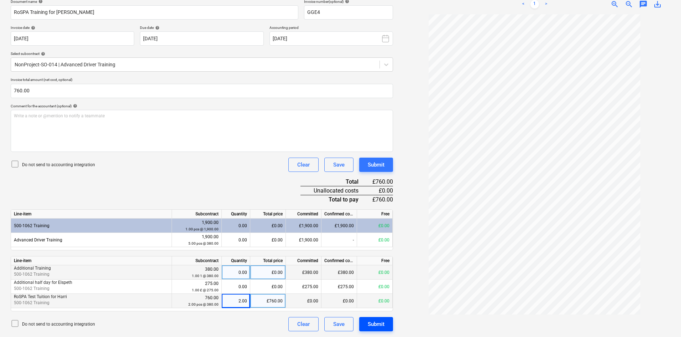
click at [393, 327] on button "Submit" at bounding box center [376, 324] width 34 height 14
